Goal: Information Seeking & Learning: Check status

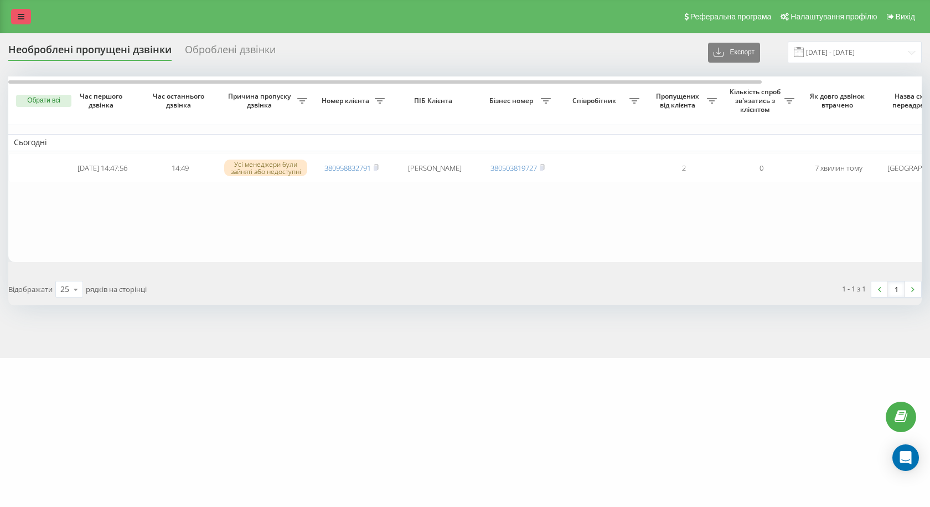
click at [24, 18] on link at bounding box center [21, 17] width 20 height 16
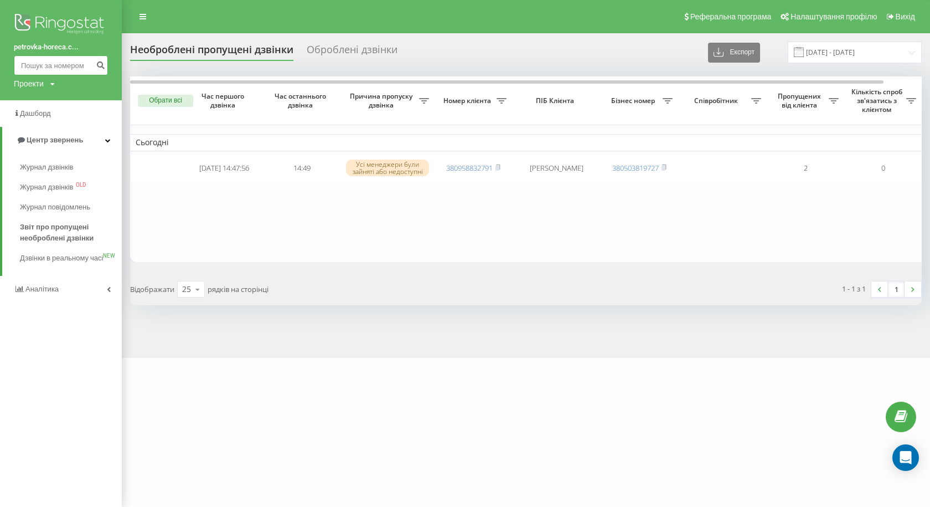
click at [81, 63] on input at bounding box center [61, 65] width 94 height 20
paste input "380972020480"
type input "380972020480"
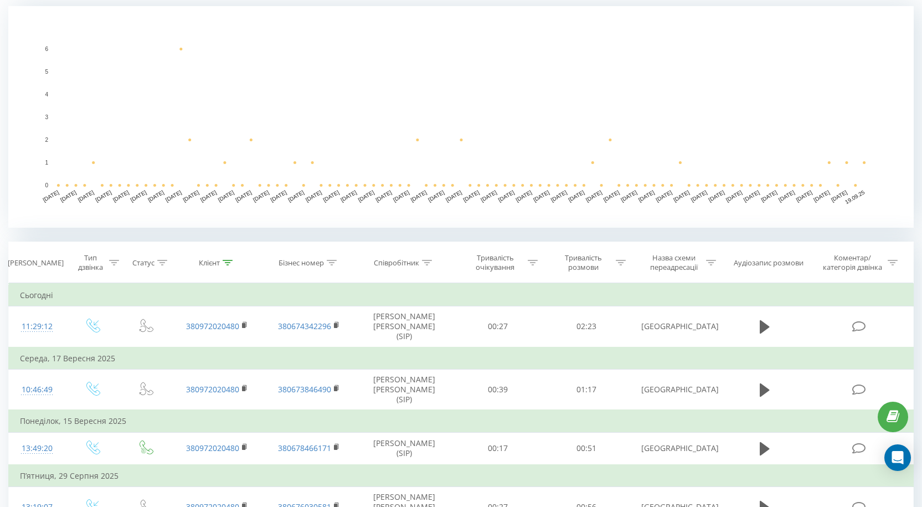
scroll to position [332, 0]
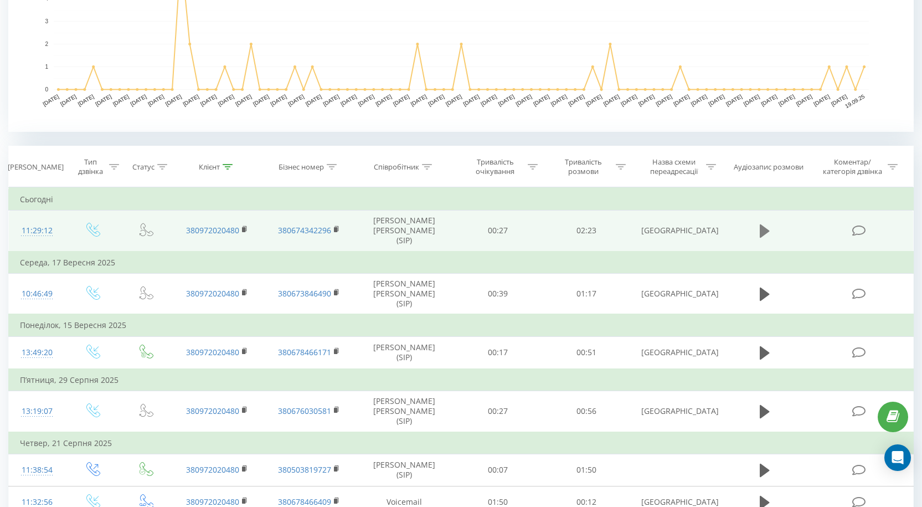
click at [767, 228] on icon at bounding box center [765, 230] width 10 height 13
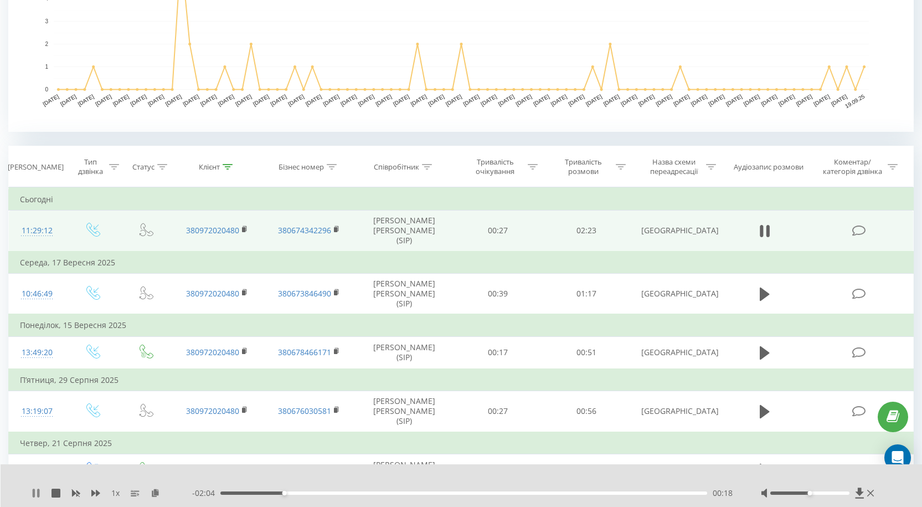
click at [37, 490] on icon at bounding box center [36, 492] width 9 height 9
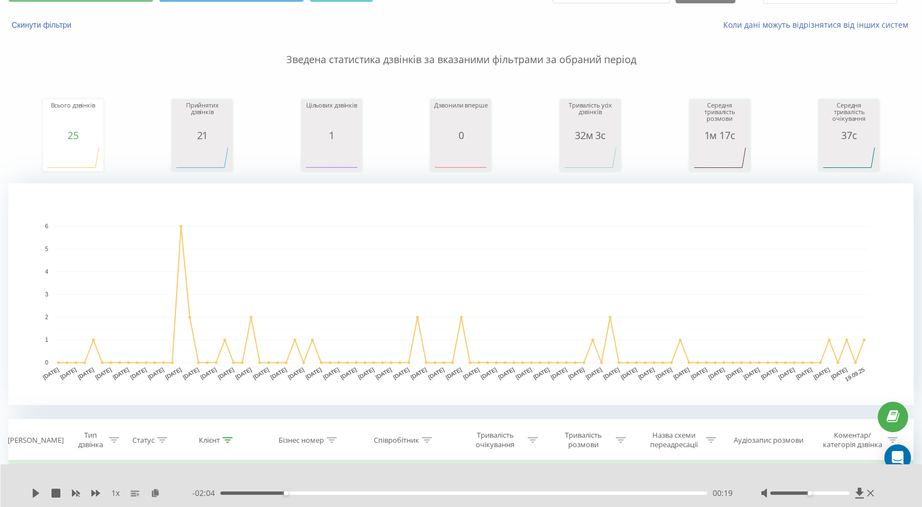
scroll to position [0, 0]
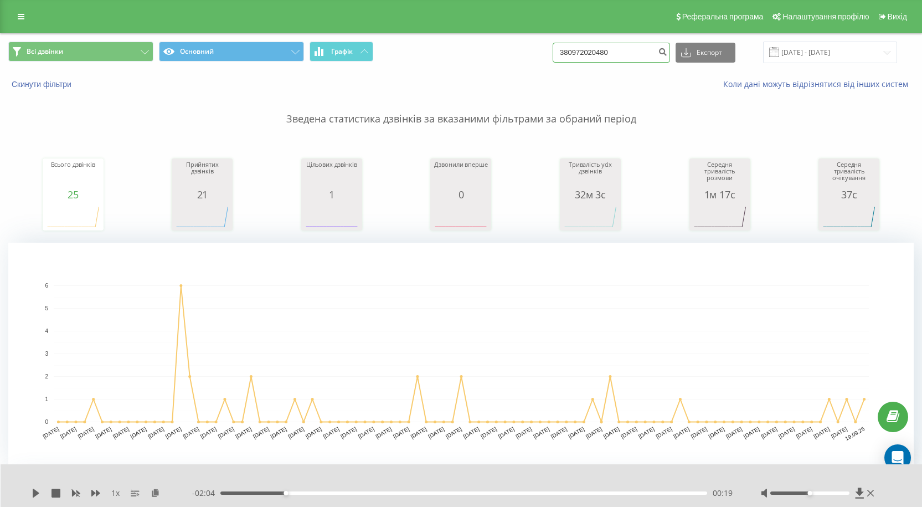
click at [633, 53] on input "380972020480" at bounding box center [611, 53] width 117 height 20
click at [635, 52] on input "380972020480" at bounding box center [611, 53] width 117 height 20
paste input "+380502231458"
click at [574, 55] on input "+380502231458" at bounding box center [611, 53] width 117 height 20
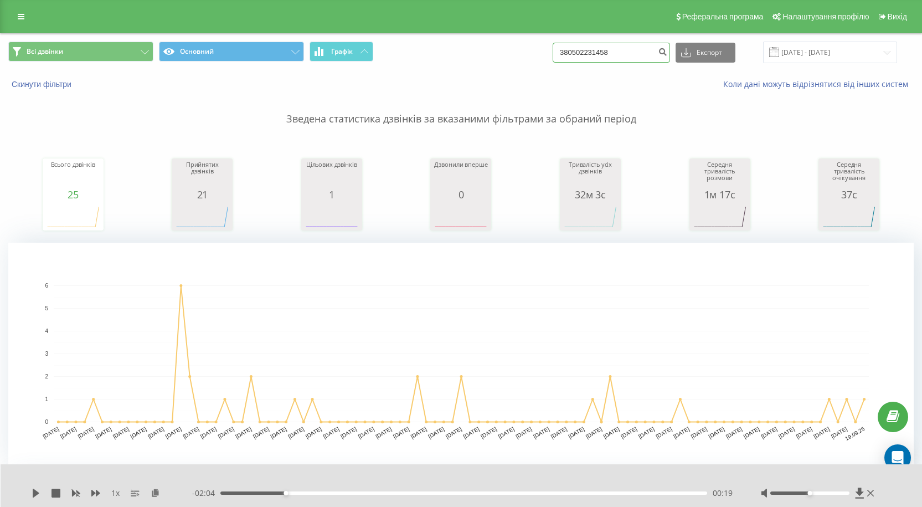
type input "380502231458"
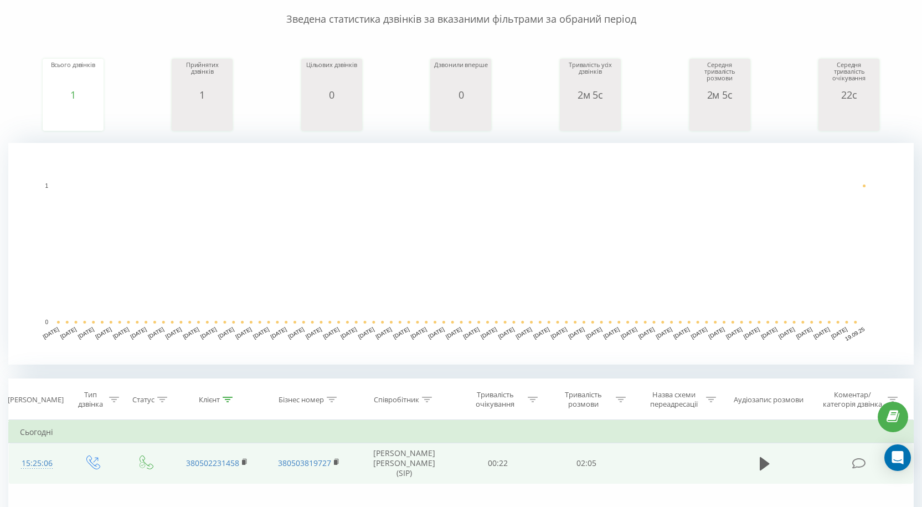
scroll to position [166, 0]
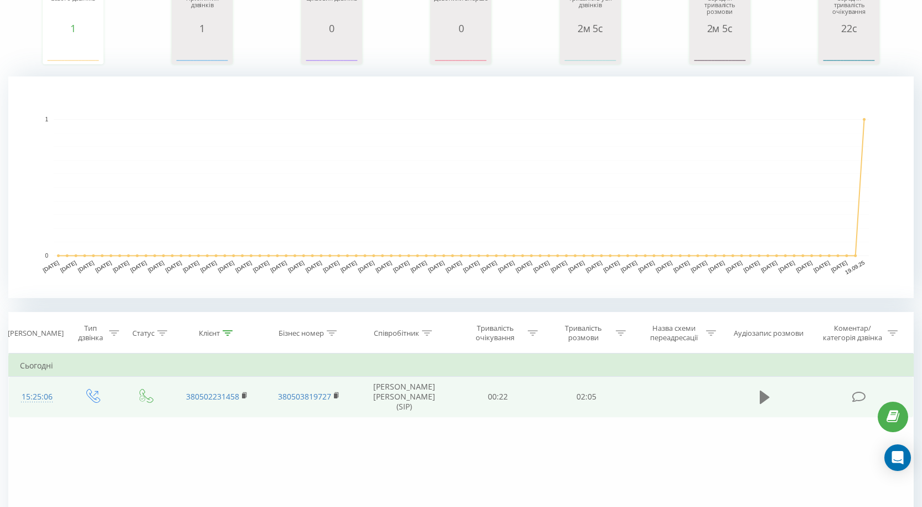
click at [760, 393] on icon at bounding box center [765, 397] width 10 height 16
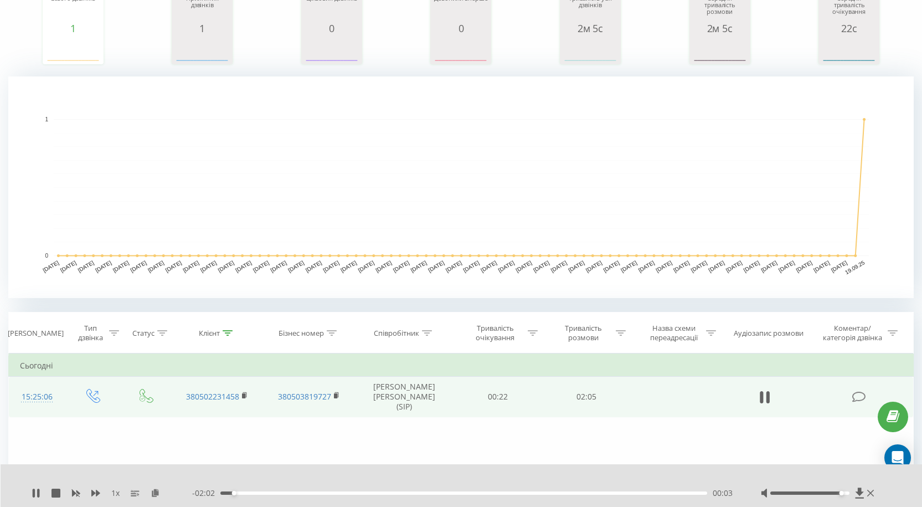
drag, startPoint x: 819, startPoint y: 494, endPoint x: 838, endPoint y: 495, distance: 18.8
click at [838, 495] on div at bounding box center [819, 492] width 116 height 11
click at [861, 491] on icon at bounding box center [859, 492] width 8 height 11
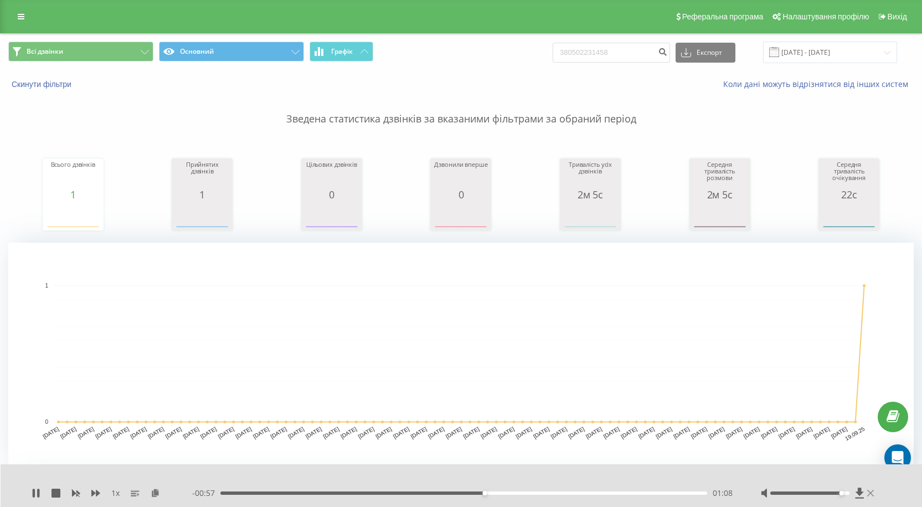
click at [870, 494] on icon at bounding box center [870, 492] width 7 height 9
